Goal: Information Seeking & Learning: Learn about a topic

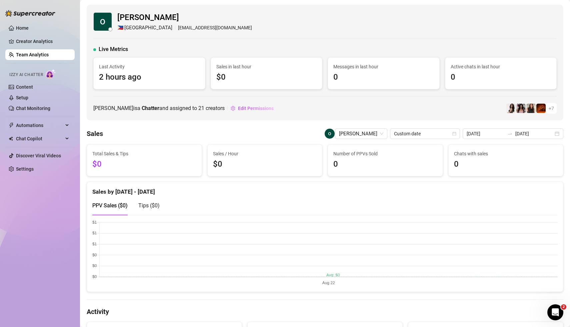
click at [324, 109] on div "[PERSON_NAME] is a Chatter and assigned to 21 creators Edit Permissions + 7" at bounding box center [325, 108] width 464 height 11
click at [287, 110] on div "[PERSON_NAME] is a Chatter and assigned to 21 creators Edit Permissions + 7" at bounding box center [325, 108] width 464 height 11
click at [35, 57] on link "Team Analytics" at bounding box center [32, 54] width 33 height 5
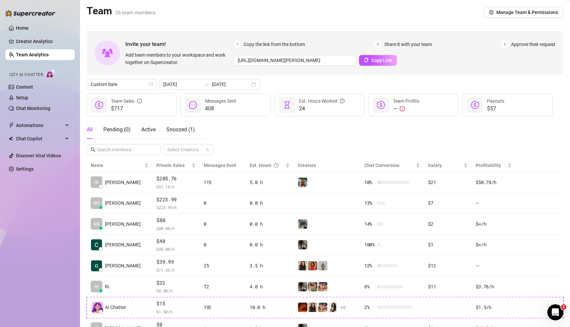
click at [260, 136] on div "All Pending ( 0 ) Active Snoozed ( 1 ) Select Creators" at bounding box center [325, 137] width 477 height 35
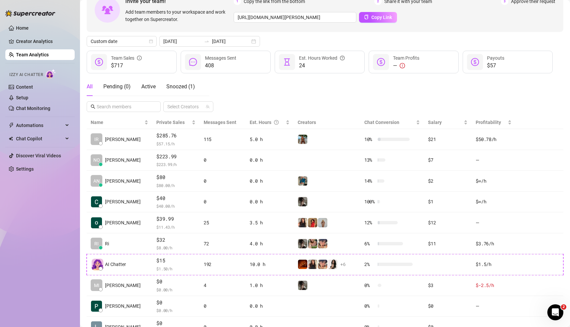
scroll to position [48, 0]
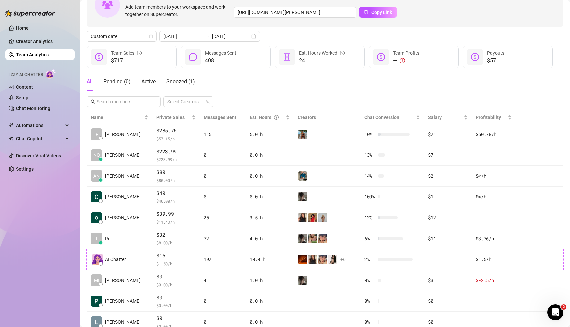
click at [260, 88] on div "All Pending ( 0 ) Active Snoozed ( 1 ) Select Creators" at bounding box center [325, 89] width 477 height 35
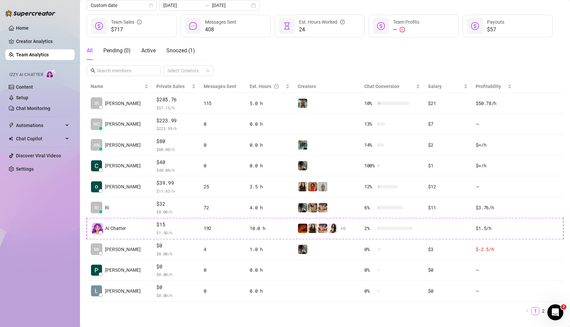
scroll to position [80, 0]
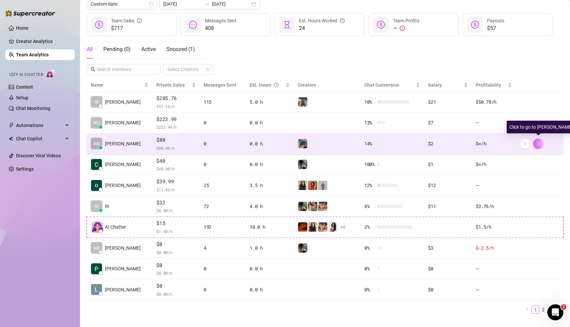
click at [540, 142] on icon "right" at bounding box center [538, 143] width 5 height 5
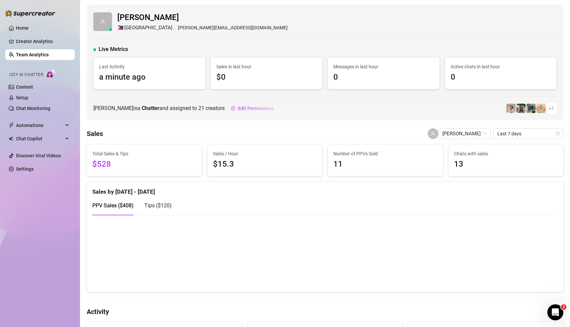
click at [375, 109] on div "[PERSON_NAME] is a Chatter and assigned to 21 creators Edit Permissions + 7" at bounding box center [325, 108] width 464 height 11
click at [352, 211] on div "PPV Sales ( $408 ) Tips ( $120 )" at bounding box center [325, 205] width 466 height 19
click at [559, 133] on icon "calendar" at bounding box center [558, 134] width 4 height 4
click at [414, 101] on div "[PERSON_NAME] 🇵🇭 Manila [PERSON_NAME][EMAIL_ADDRESS][DOMAIN_NAME] Live Metrics …" at bounding box center [325, 63] width 477 height 116
click at [44, 222] on div "Home Creator Analytics Team Analytics Izzy AI Chatter Content Setup Chat Monito…" at bounding box center [39, 160] width 69 height 321
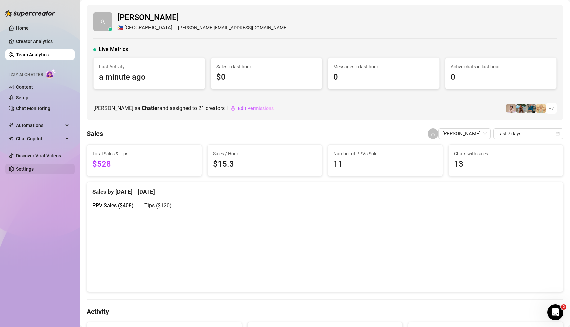
click at [26, 170] on link "Settings" at bounding box center [25, 168] width 18 height 5
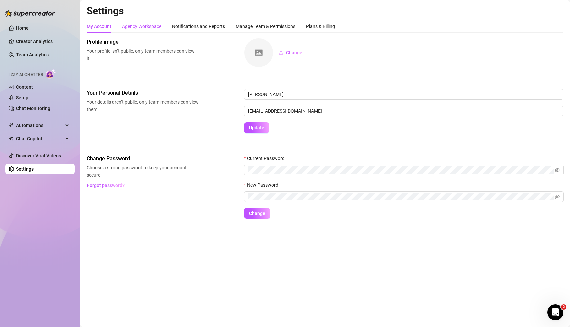
click at [151, 25] on div "Agency Workspace" at bounding box center [141, 26] width 39 height 7
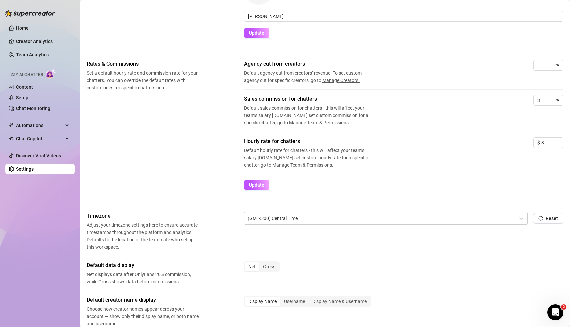
scroll to position [63, 0]
click at [153, 163] on div "Rates & Commissions Set a default hourly rate and commission rate for your chat…" at bounding box center [325, 125] width 477 height 130
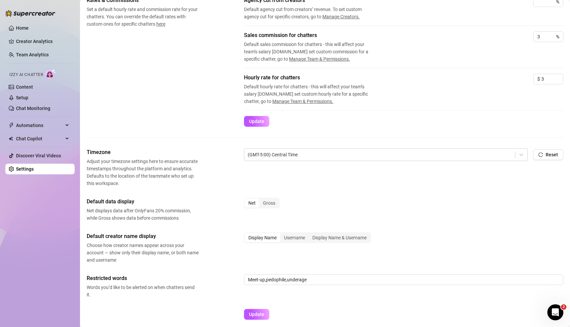
scroll to position [152, 0]
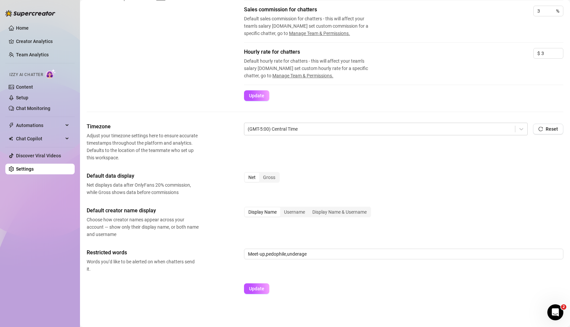
click at [143, 117] on div "Rates & Commissions Set a default hourly rate and commission rate for your chat…" at bounding box center [325, 47] width 477 height 152
click at [38, 215] on div "Home Creator Analytics Team Analytics Izzy AI Chatter Content Setup Chat Monito…" at bounding box center [39, 160] width 69 height 321
click at [37, 256] on div "Home Creator Analytics Team Analytics Izzy AI Chatter Content Setup Chat Monito…" at bounding box center [39, 160] width 69 height 321
click at [35, 52] on link "Team Analytics" at bounding box center [32, 54] width 33 height 5
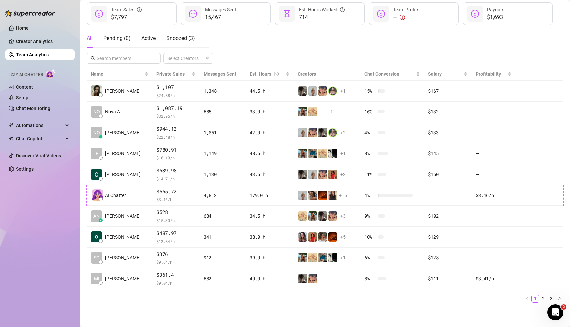
scroll to position [90, 0]
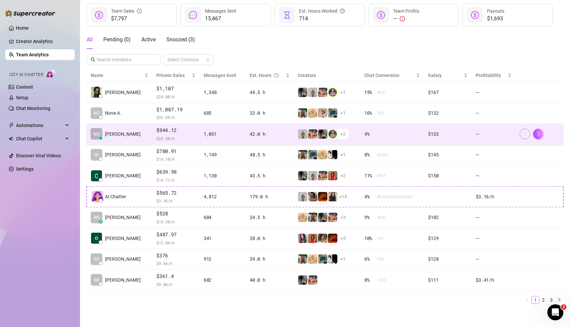
click at [524, 136] on span "button" at bounding box center [525, 133] width 5 height 5
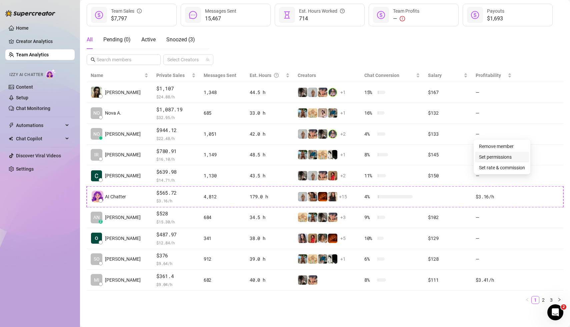
click at [512, 158] on link "Set permissions" at bounding box center [495, 156] width 33 height 5
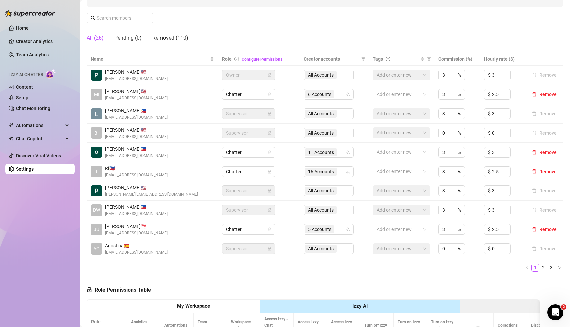
scroll to position [96, 0]
click at [544, 269] on link "2" at bounding box center [543, 268] width 7 height 7
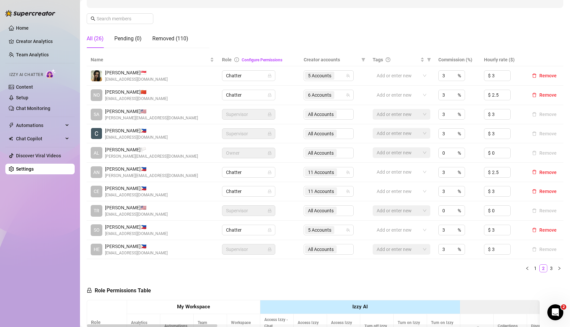
scroll to position [198, 0]
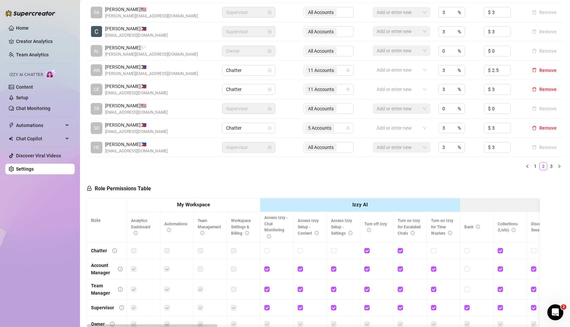
click at [248, 189] on div "Role Permissions Table Role My Workspace Izzy AI OnlyFans Side Menu OnlyFans Ch…" at bounding box center [313, 272] width 453 height 192
click at [243, 180] on div "Role Permissions Table Role My Workspace Izzy AI OnlyFans Side Menu OnlyFans Ch…" at bounding box center [313, 272] width 453 height 192
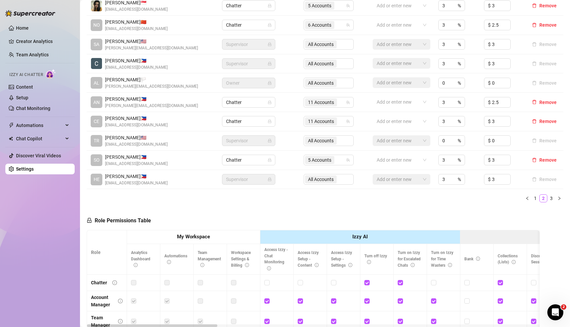
scroll to position [164, 0]
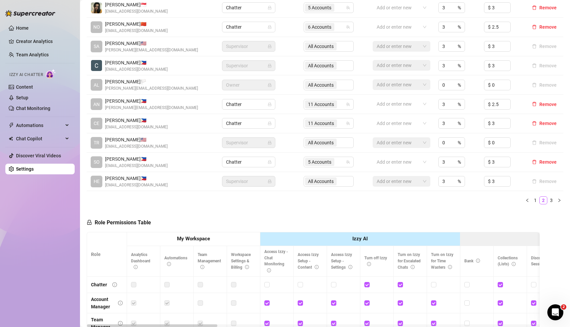
click at [208, 217] on div "Role Permissions Table Role My Workspace Izzy AI OnlyFans Side Menu OnlyFans Ch…" at bounding box center [313, 306] width 453 height 192
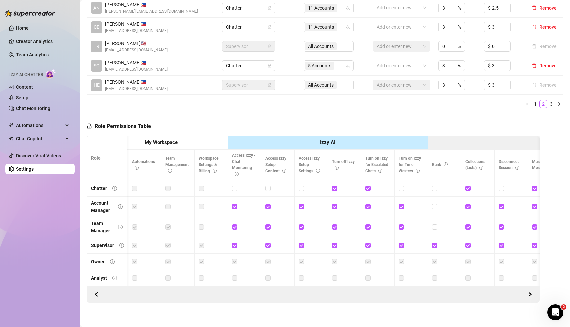
scroll to position [0, 33]
click at [347, 120] on div "Role Permissions Table Role My Workspace Izzy AI OnlyFans Side Menu OnlyFans Ch…" at bounding box center [313, 207] width 453 height 189
click at [343, 113] on div "Role Permissions Table Role My Workspace Izzy AI OnlyFans Side Menu OnlyFans Ch…" at bounding box center [313, 207] width 453 height 189
click at [345, 125] on div "Role Permissions Table Role My Workspace Izzy AI OnlyFans Side Menu OnlyFans Ch…" at bounding box center [313, 207] width 453 height 189
click at [366, 119] on div "Role Permissions Table Role My Workspace Izzy AI OnlyFans Side Menu OnlyFans Ch…" at bounding box center [313, 207] width 453 height 189
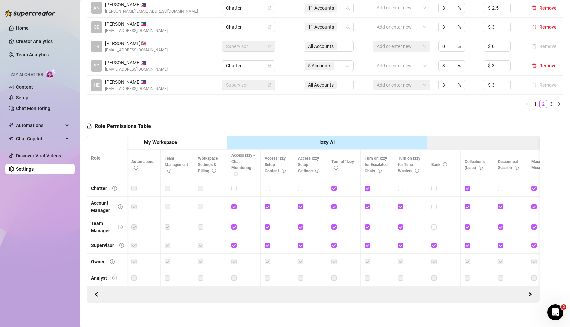
click at [360, 119] on div "Role Permissions Table Role My Workspace Izzy AI OnlyFans Side Menu OnlyFans Ch…" at bounding box center [313, 207] width 453 height 189
click at [334, 187] on input "checkbox" at bounding box center [334, 188] width 5 height 5
checkbox input "false"
click at [354, 113] on div "Role Permissions Table Save Permissions Role My Workspace Izzy AI OnlyFans Side…" at bounding box center [313, 207] width 453 height 189
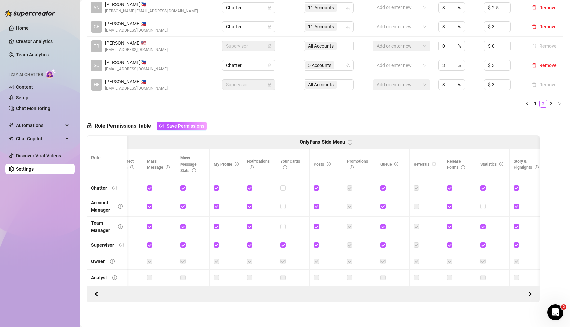
scroll to position [0, 0]
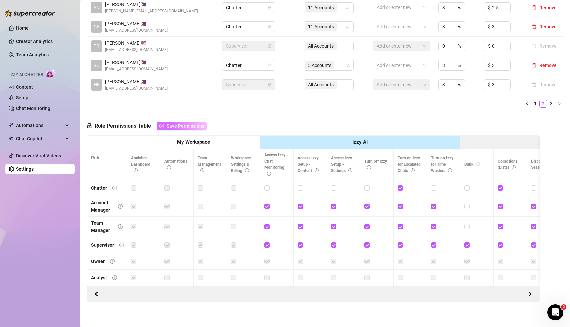
click at [194, 125] on span "Save Permissions" at bounding box center [186, 125] width 38 height 5
click at [29, 224] on div "Home Creator Analytics Team Analytics Izzy AI Chatter Content Setup Chat Monito…" at bounding box center [39, 160] width 69 height 321
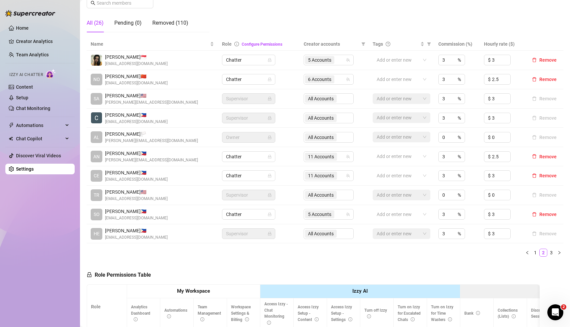
scroll to position [0, 0]
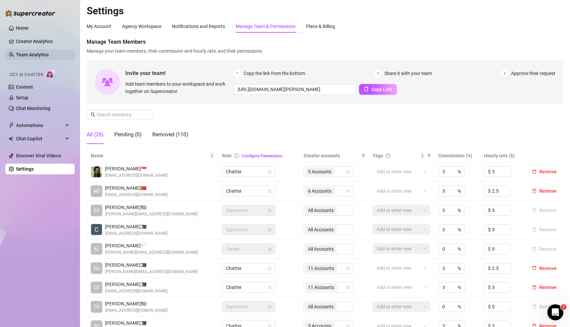
click at [30, 54] on link "Team Analytics" at bounding box center [32, 54] width 33 height 5
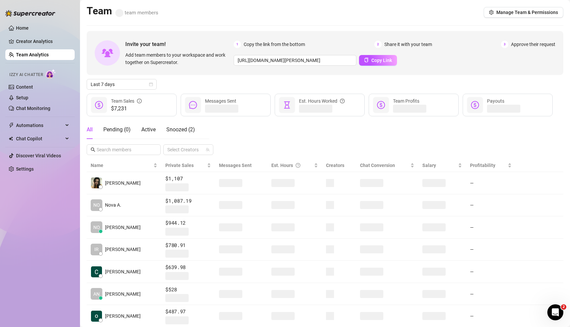
click at [43, 239] on div "Home Creator Analytics Team Analytics Izzy AI Chatter Content Setup Chat Monito…" at bounding box center [39, 160] width 69 height 321
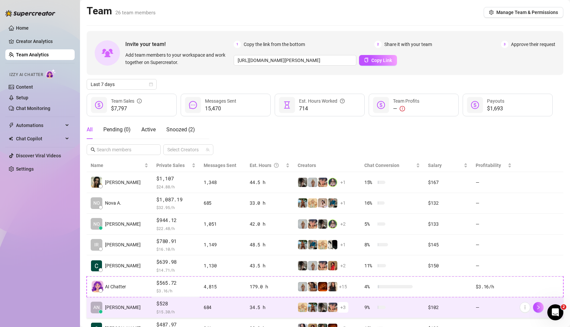
scroll to position [64, 0]
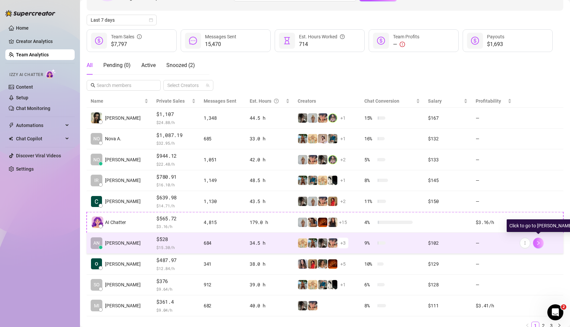
click at [539, 241] on icon "right" at bounding box center [538, 243] width 5 height 5
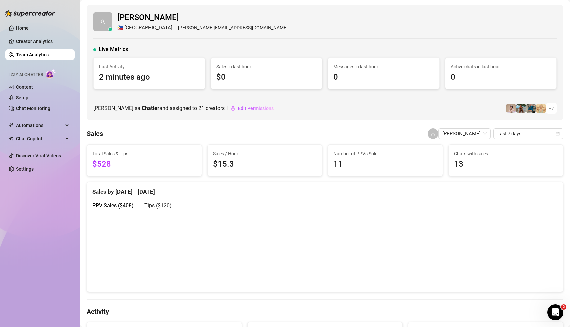
click at [362, 108] on div "Anna Ramos is a Chatter and assigned to 21 creators Edit Permissions + 7" at bounding box center [325, 108] width 464 height 11
click at [557, 133] on icon "calendar" at bounding box center [558, 134] width 4 height 4
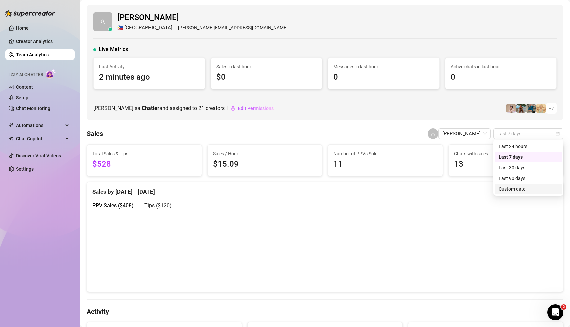
click at [521, 189] on div "Custom date" at bounding box center [528, 188] width 59 height 7
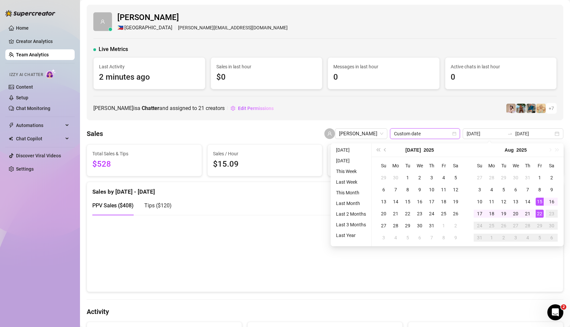
type input "2025-08-22"
click at [541, 214] on div "22" at bounding box center [540, 214] width 8 height 8
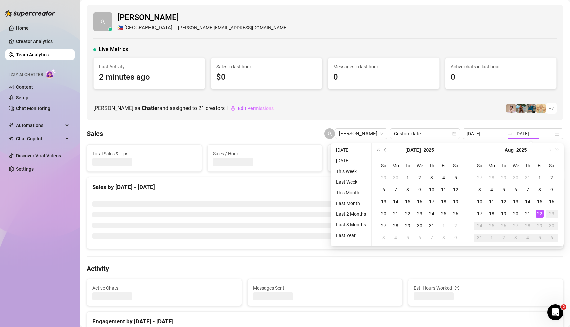
type input "2025-08-22"
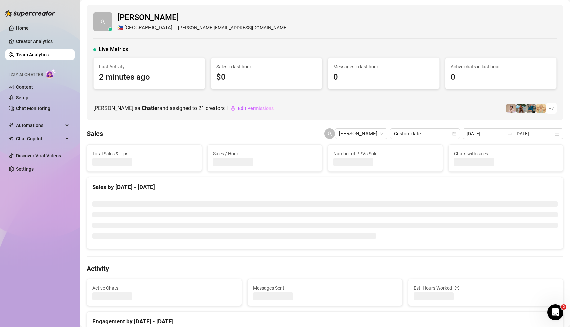
click at [329, 98] on div "Anna Ramos 🇵🇭 Manila aurea.ramos8888@gmail.com Live Metrics Last Activity 2 min…" at bounding box center [325, 63] width 477 height 116
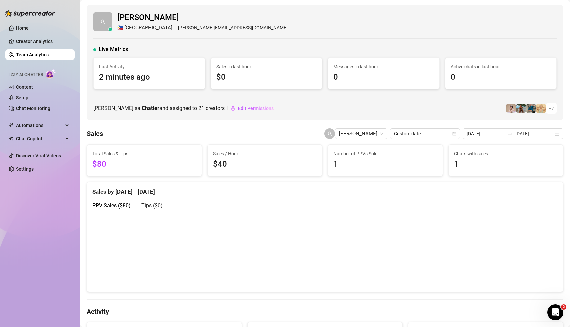
click at [329, 98] on div "Anna Ramos 🇵🇭 Manila aurea.ramos8888@gmail.com Live Metrics Last Activity 2 min…" at bounding box center [325, 63] width 477 height 116
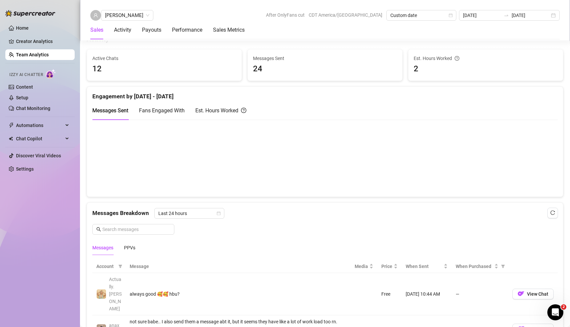
scroll to position [274, 0]
click at [359, 217] on div "Messages Breakdown Last 24 hours Messages PPVs" at bounding box center [325, 230] width 466 height 47
click at [217, 211] on icon "calendar" at bounding box center [219, 213] width 4 height 4
click at [314, 207] on div "Messages Breakdown Last 24 hours" at bounding box center [325, 212] width 466 height 11
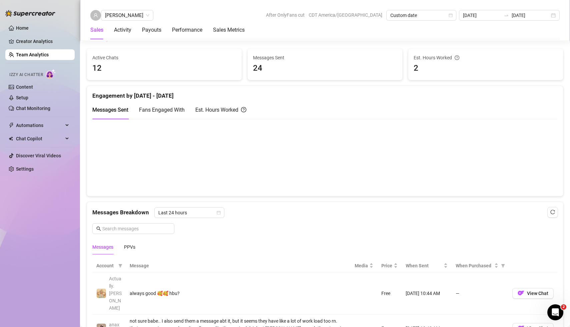
click at [372, 221] on div "Messages Breakdown Last 24 hours Messages PPVs" at bounding box center [325, 230] width 466 height 47
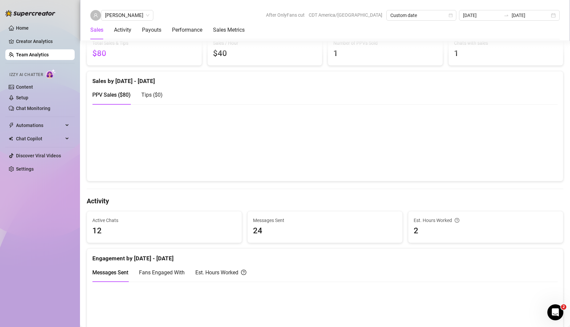
scroll to position [120, 0]
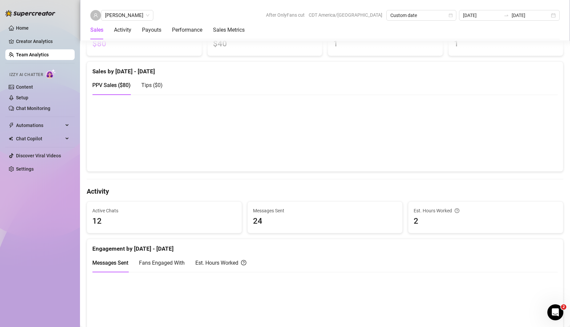
click at [395, 190] on h4 "Activity" at bounding box center [325, 191] width 477 height 9
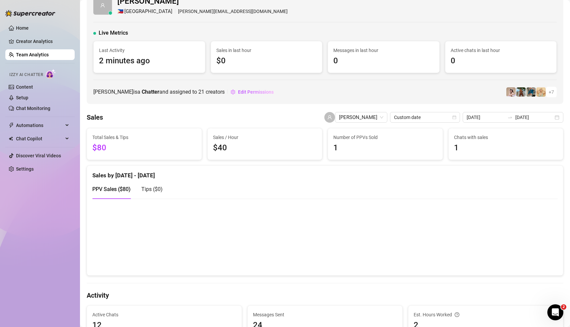
scroll to position [17, 0]
click at [407, 188] on div "PPV Sales ( $80 ) Tips ( $0 )" at bounding box center [325, 188] width 466 height 19
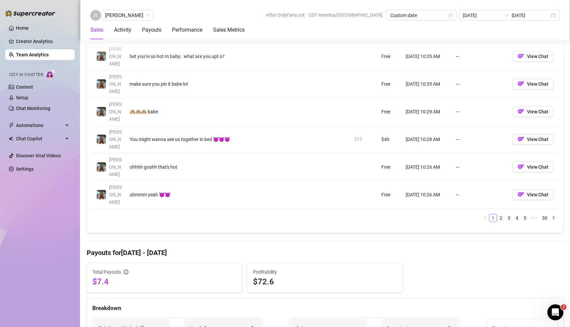
scroll to position [638, 0]
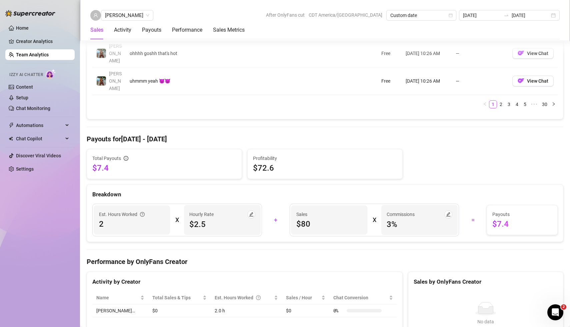
scroll to position [743, 0]
click at [279, 257] on h4 "Performance by OnlyFans Creator" at bounding box center [325, 261] width 477 height 9
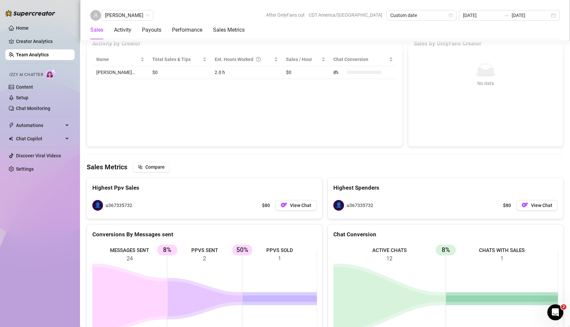
scroll to position [979, 0]
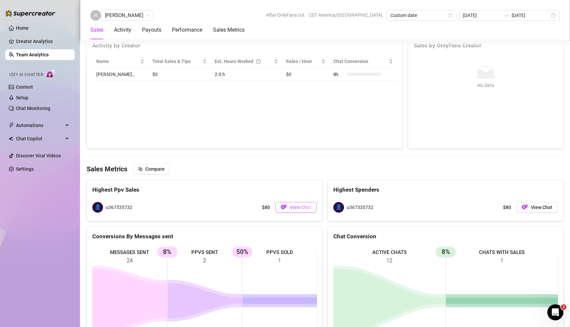
click at [300, 205] on span "View Chat" at bounding box center [300, 207] width 21 height 5
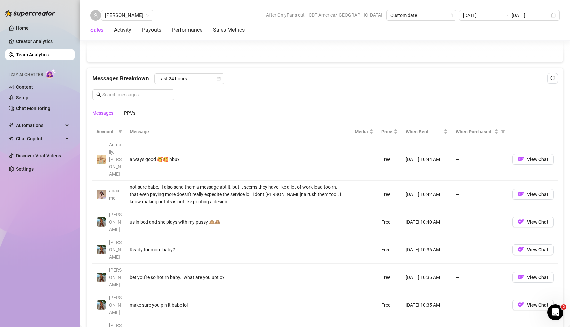
scroll to position [406, 0]
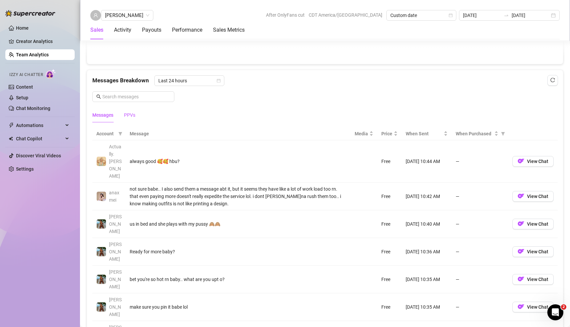
click at [131, 114] on div "PPVs" at bounding box center [129, 114] width 11 height 7
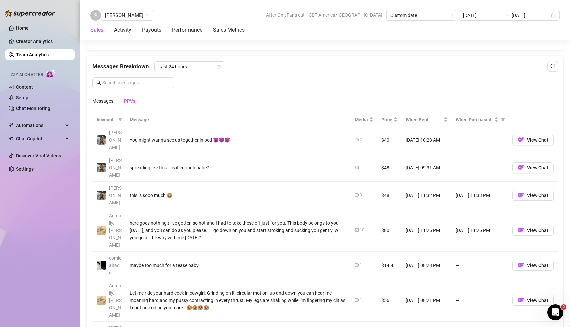
scroll to position [418, 0]
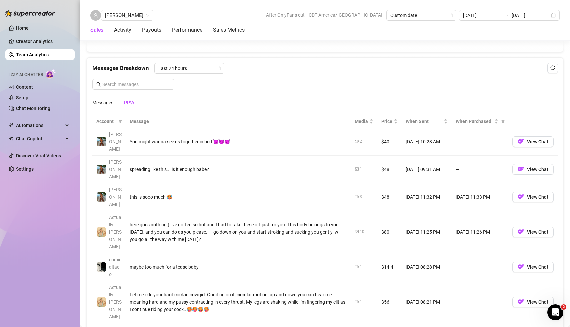
click at [290, 110] on div "Account Message Media Price When Sent When Purchased Libby You might wanna see …" at bounding box center [325, 280] width 476 height 341
click at [274, 106] on div "Messages PPVs" at bounding box center [325, 102] width 466 height 15
click at [272, 101] on div "Messages PPVs" at bounding box center [325, 102] width 466 height 15
click at [262, 100] on div "Messages PPVs" at bounding box center [325, 102] width 466 height 15
click at [104, 101] on div "Messages" at bounding box center [102, 102] width 21 height 7
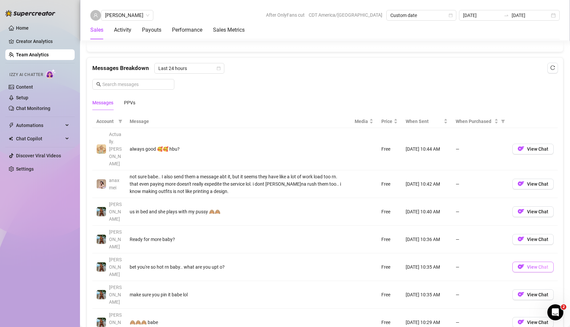
click at [538, 264] on span "View Chat" at bounding box center [537, 266] width 21 height 5
